Goal: Navigation & Orientation: Go to known website

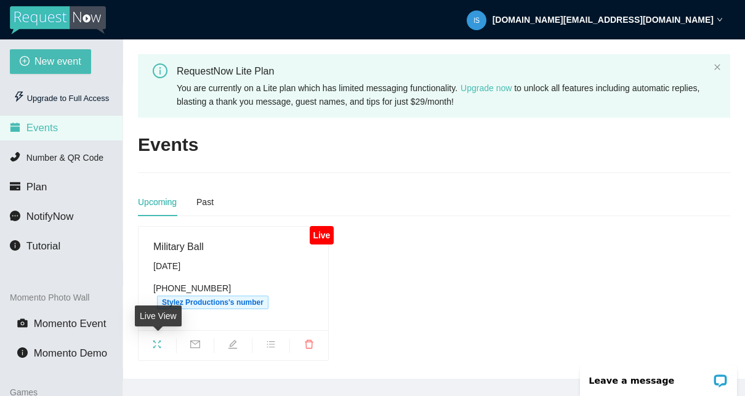
click at [159, 344] on icon "fullscreen" at bounding box center [157, 344] width 10 height 10
